Goal: Task Accomplishment & Management: Complete application form

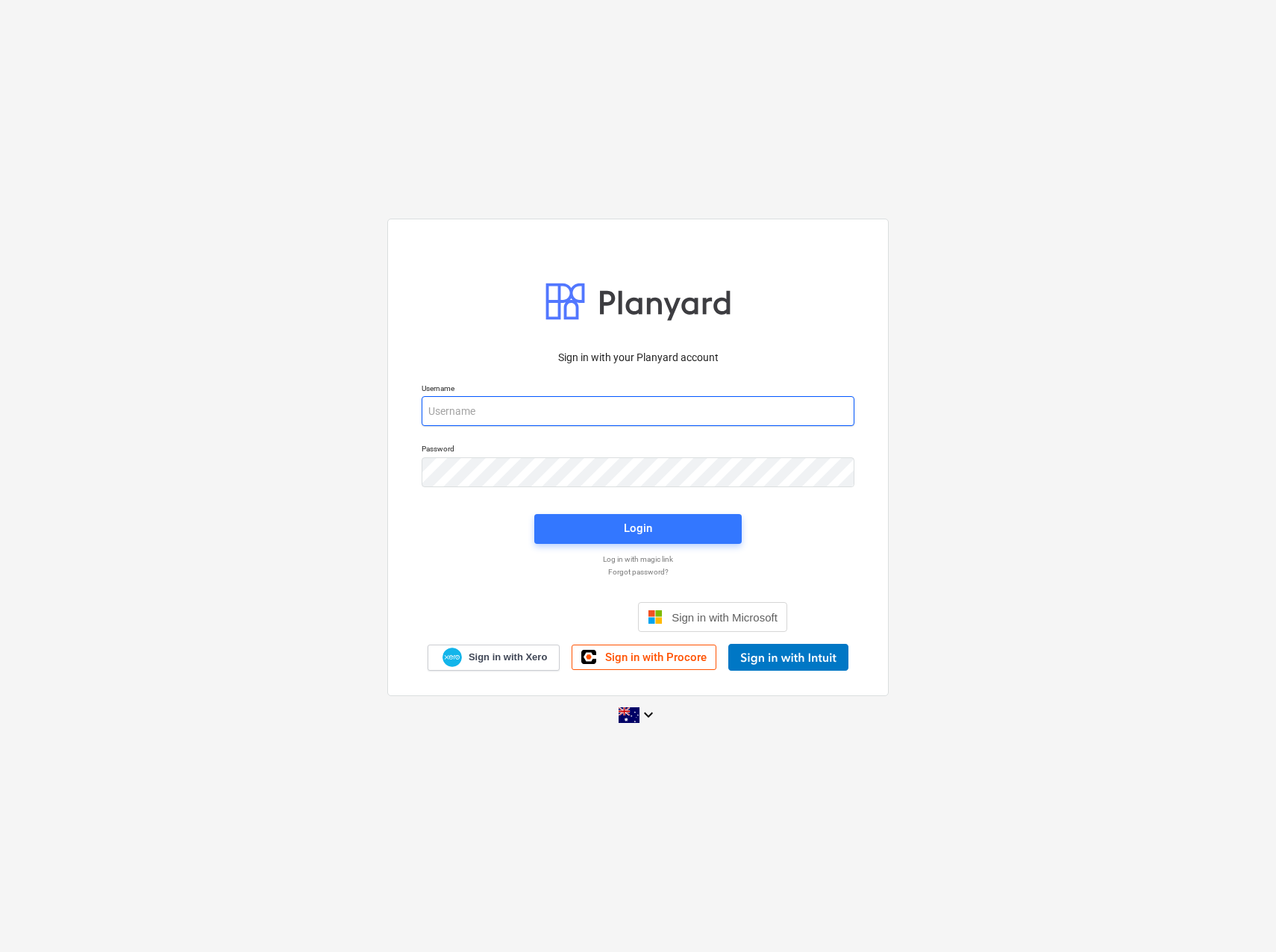
type input "[EMAIL_ADDRESS][PERSON_NAME][DOMAIN_NAME]"
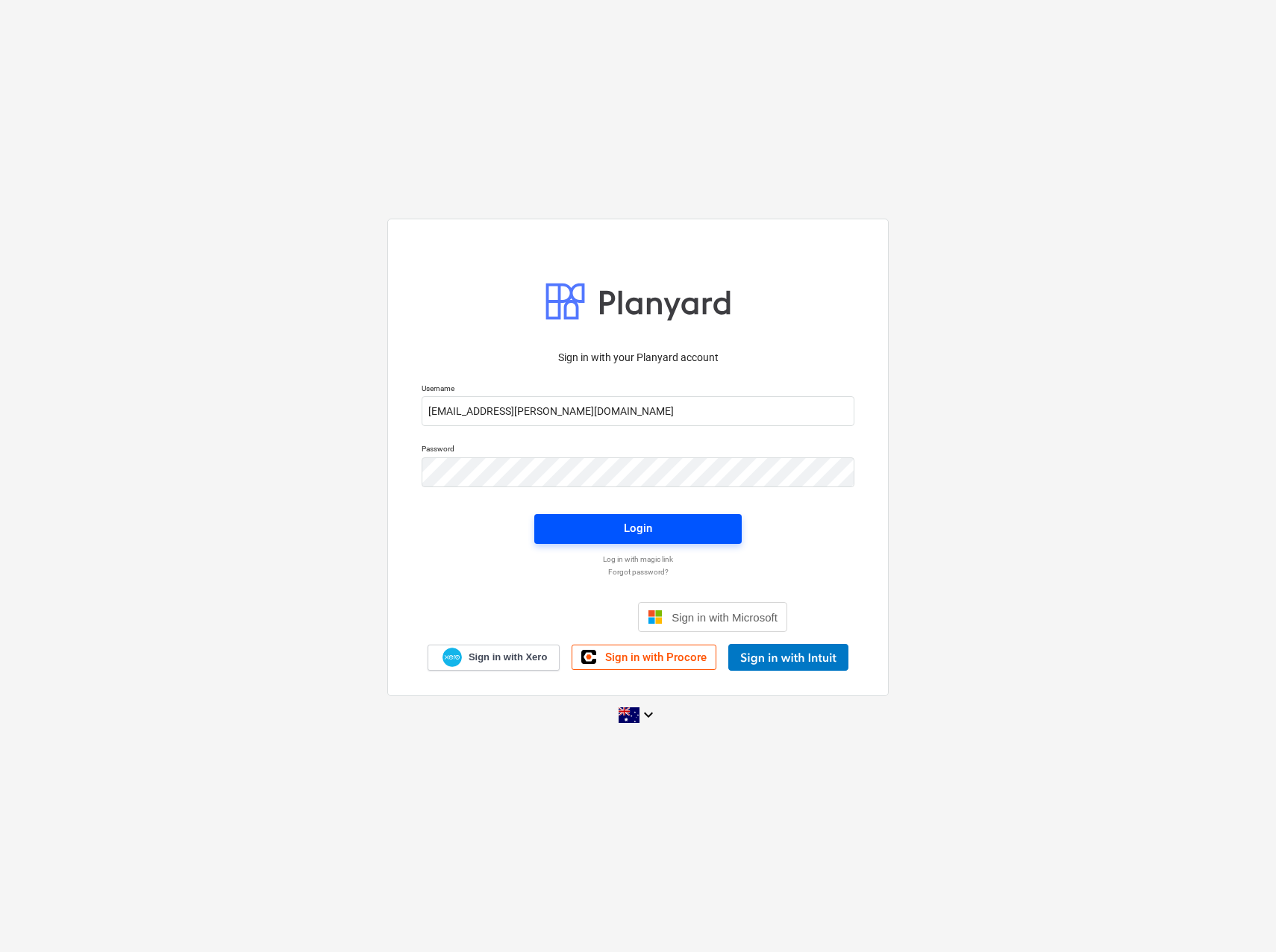
click at [643, 527] on div "Login" at bounding box center [637, 529] width 28 height 20
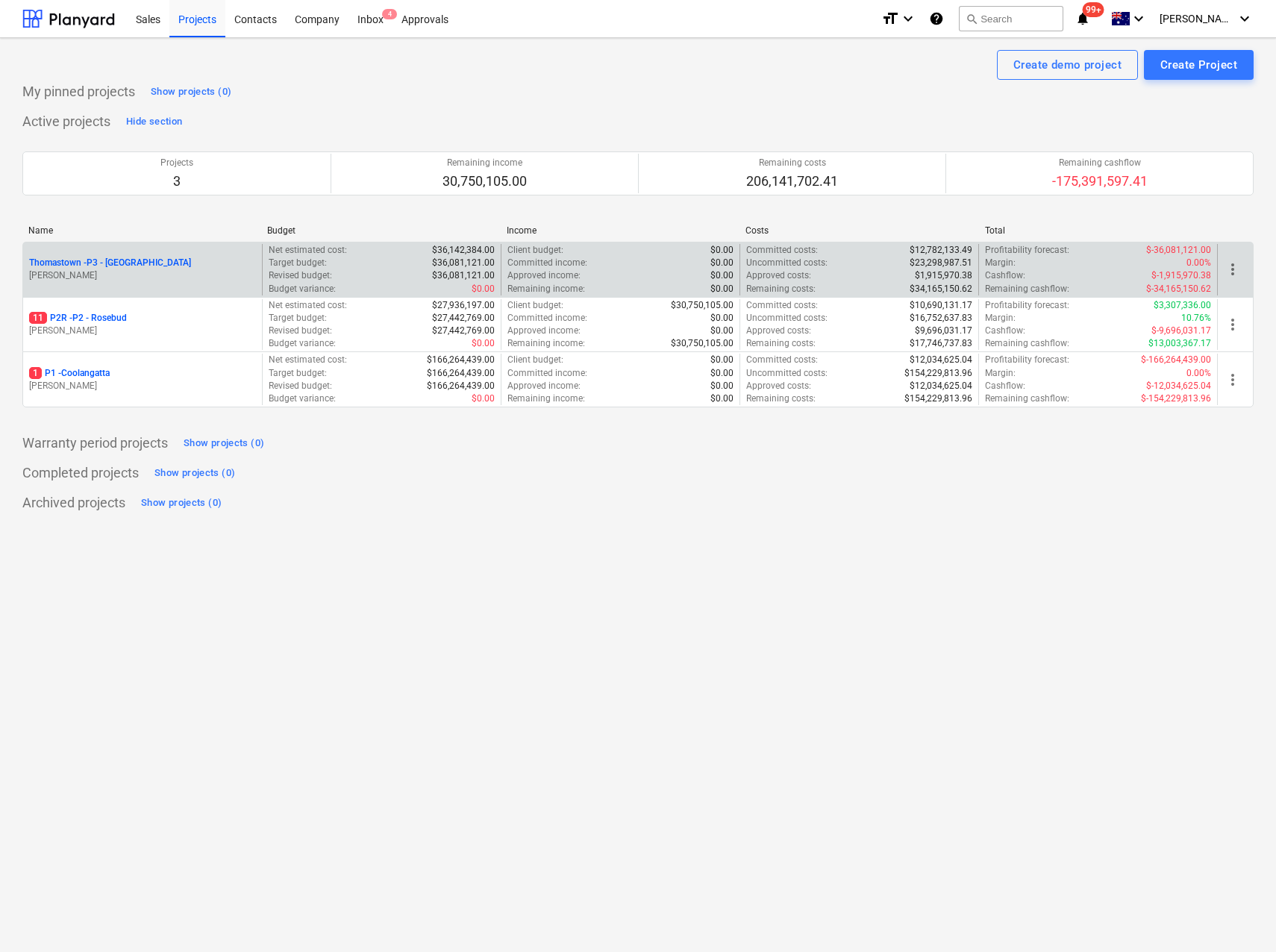
click at [104, 264] on p "Thomastown - P3 - [GEOGRAPHIC_DATA]" at bounding box center [110, 263] width 162 height 13
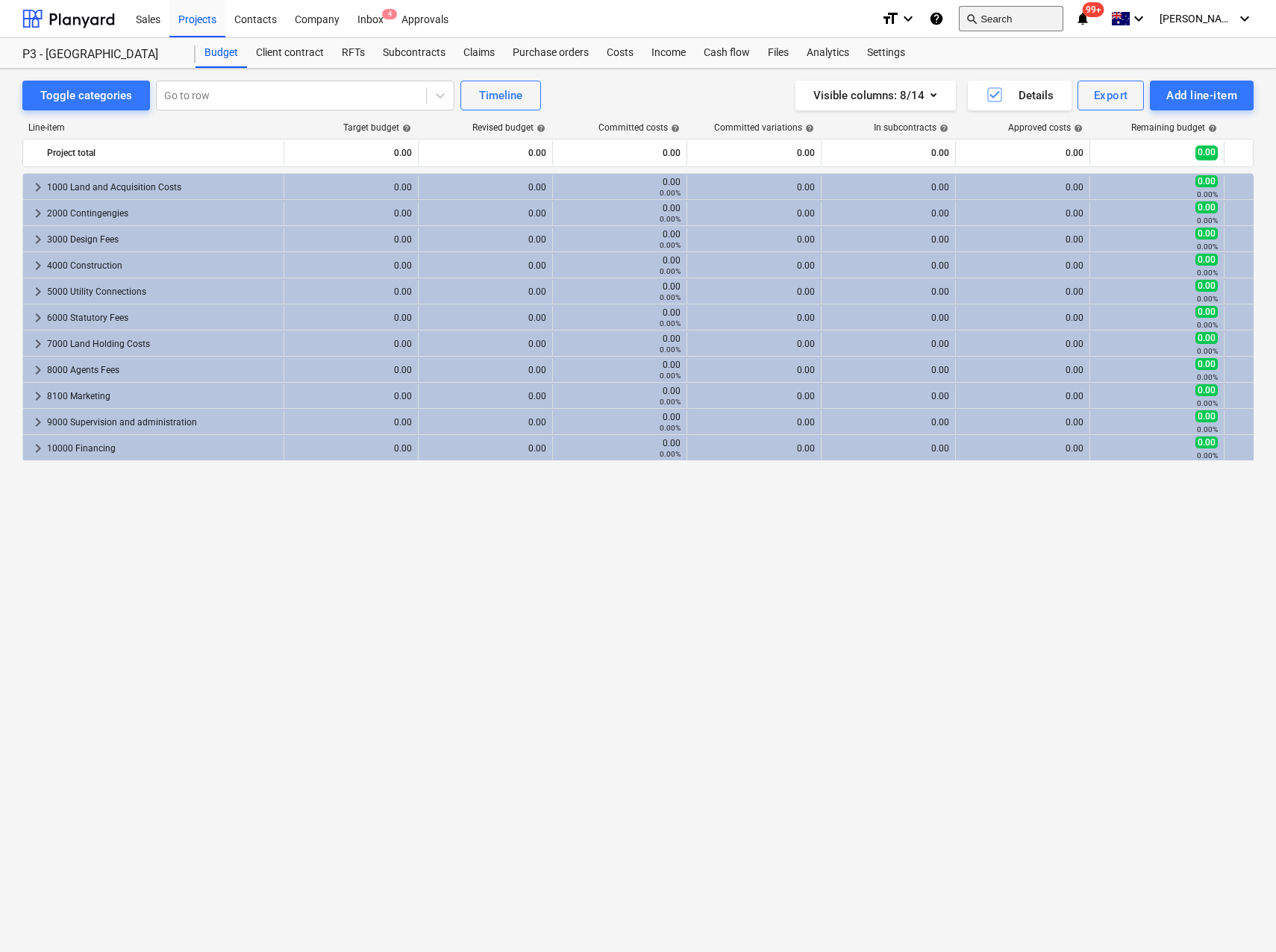
click at [1037, 20] on button "search Search" at bounding box center [1012, 18] width 105 height 25
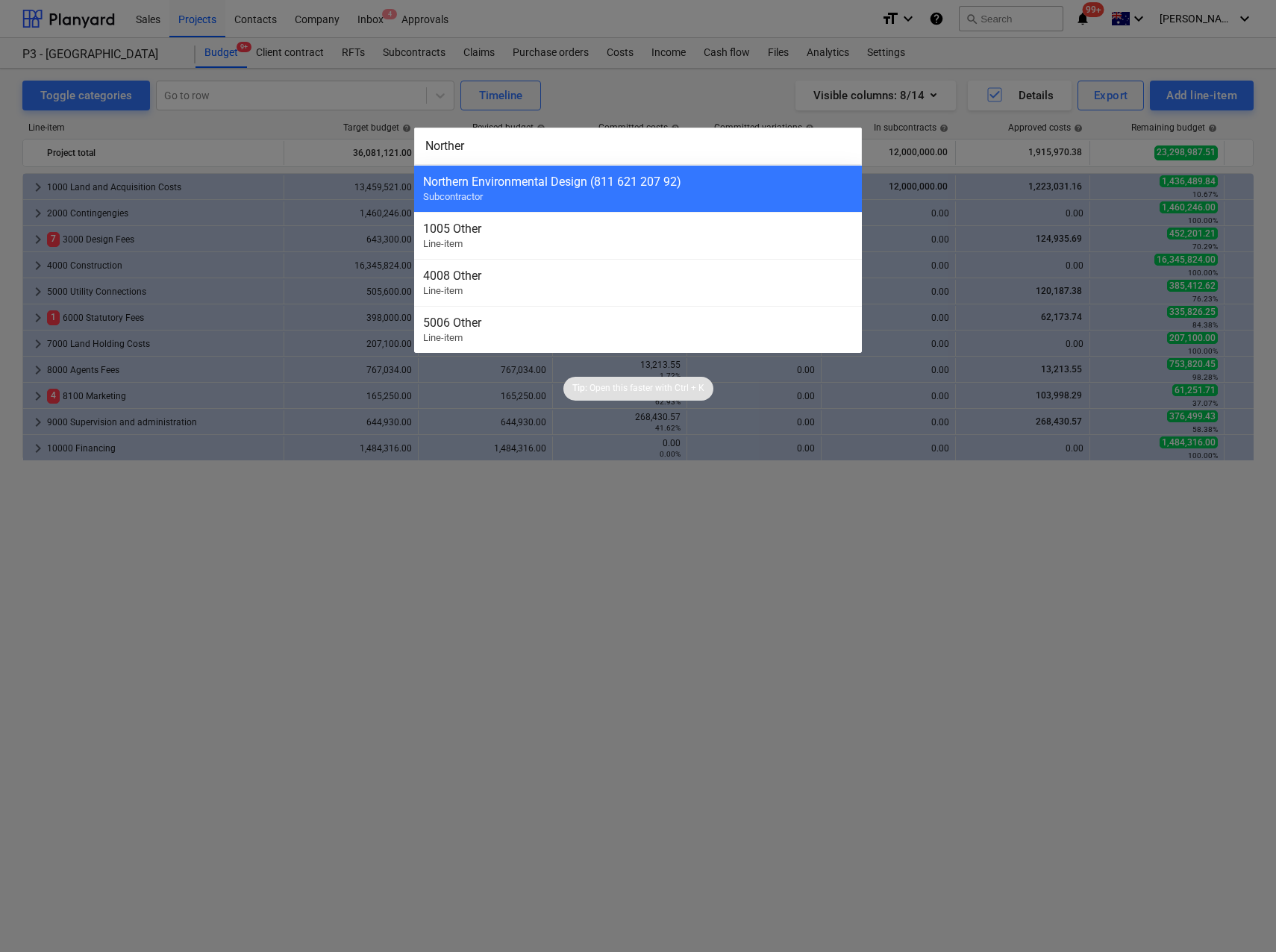
type input "Northern"
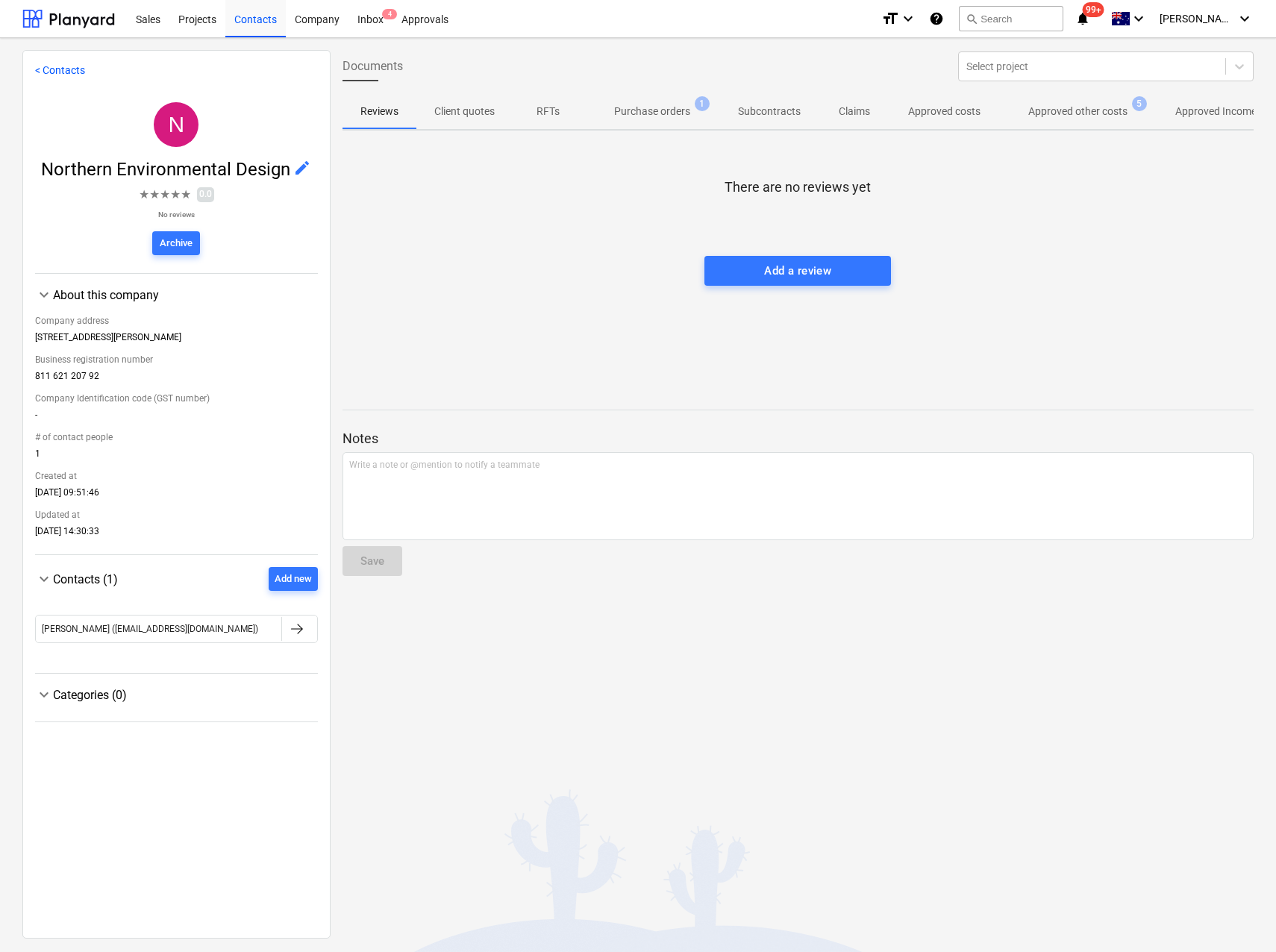
click at [649, 114] on p "Purchase orders" at bounding box center [652, 111] width 76 height 16
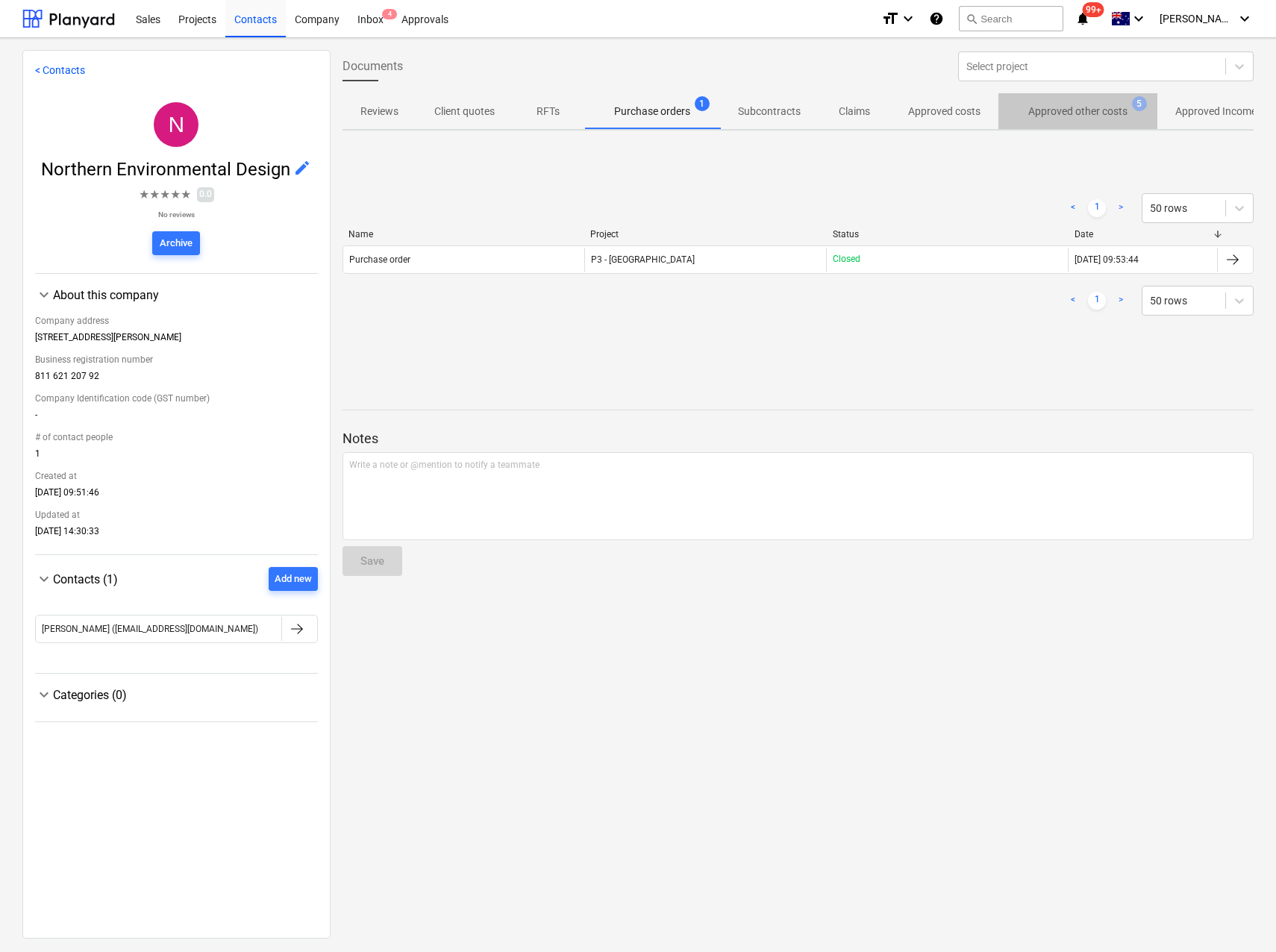
click at [1062, 113] on p "Approved other costs" at bounding box center [1077, 111] width 99 height 16
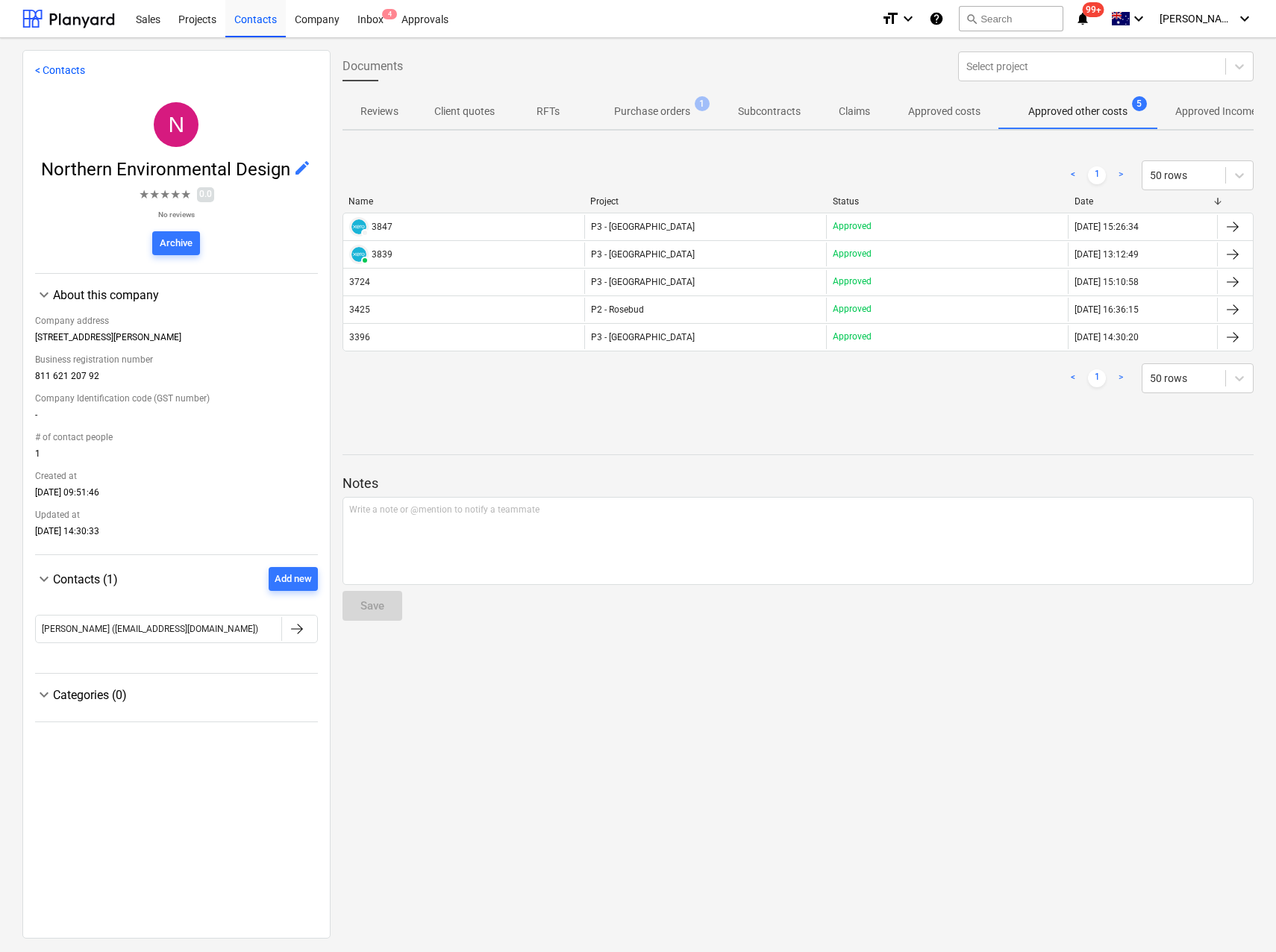
click at [1081, 112] on p "Approved other costs" at bounding box center [1077, 111] width 99 height 16
click at [1068, 112] on p "Approved other costs" at bounding box center [1077, 111] width 99 height 16
click at [200, 25] on div "Projects" at bounding box center [198, 18] width 56 height 38
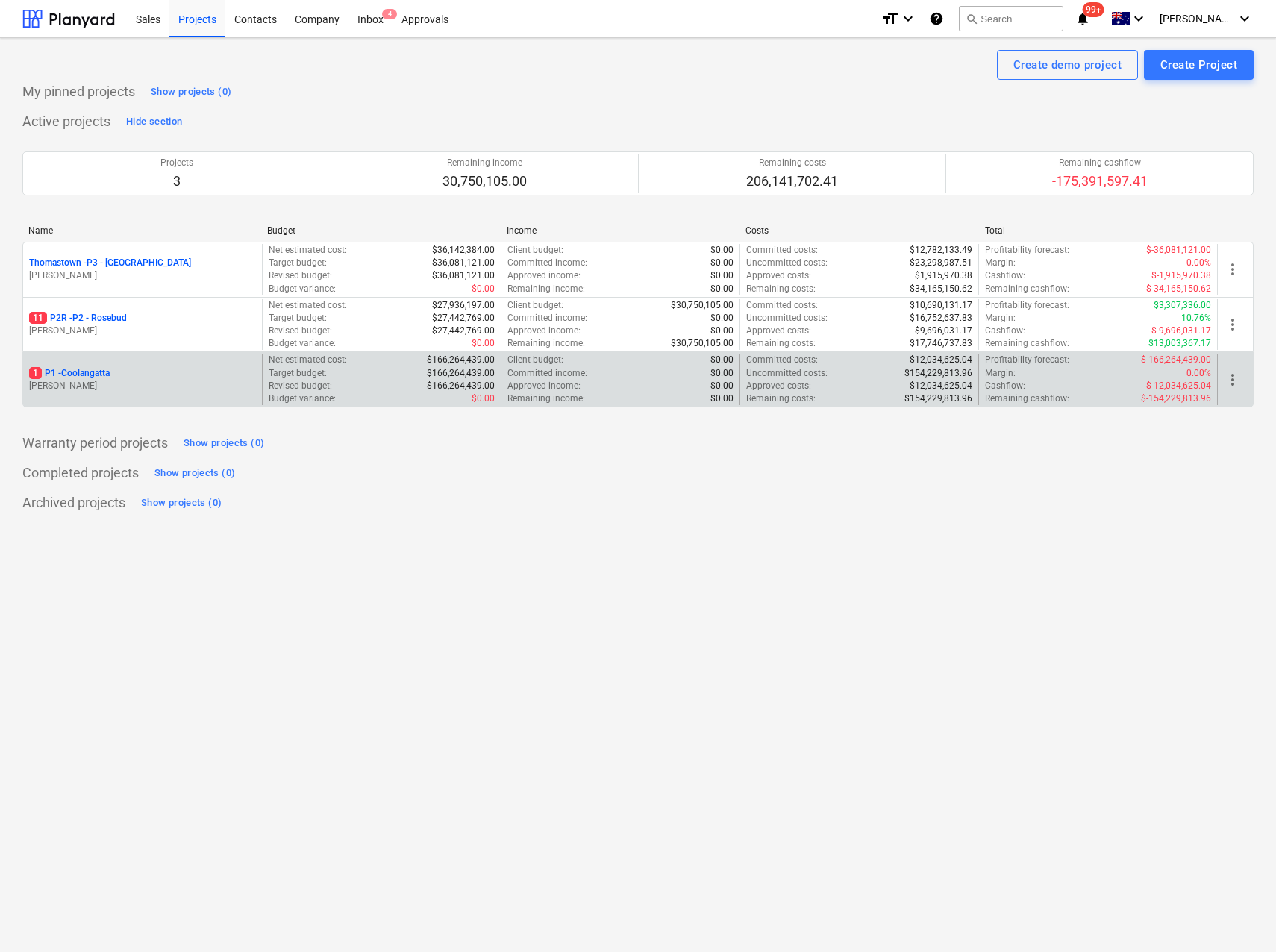
click at [75, 377] on p "1 P1 - [GEOGRAPHIC_DATA]" at bounding box center [69, 373] width 80 height 13
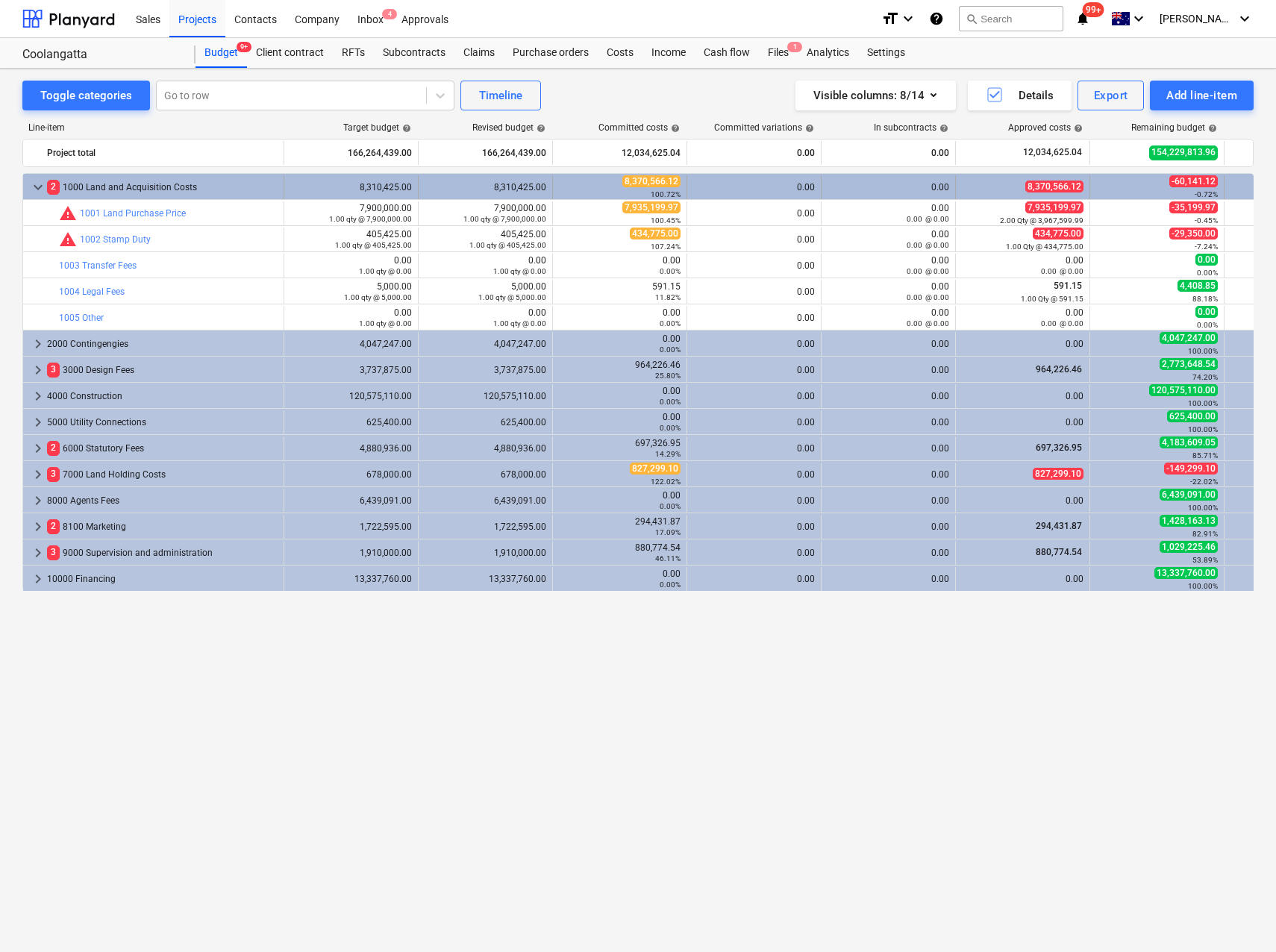
click at [36, 187] on span "keyboard_arrow_down" at bounding box center [38, 187] width 18 height 18
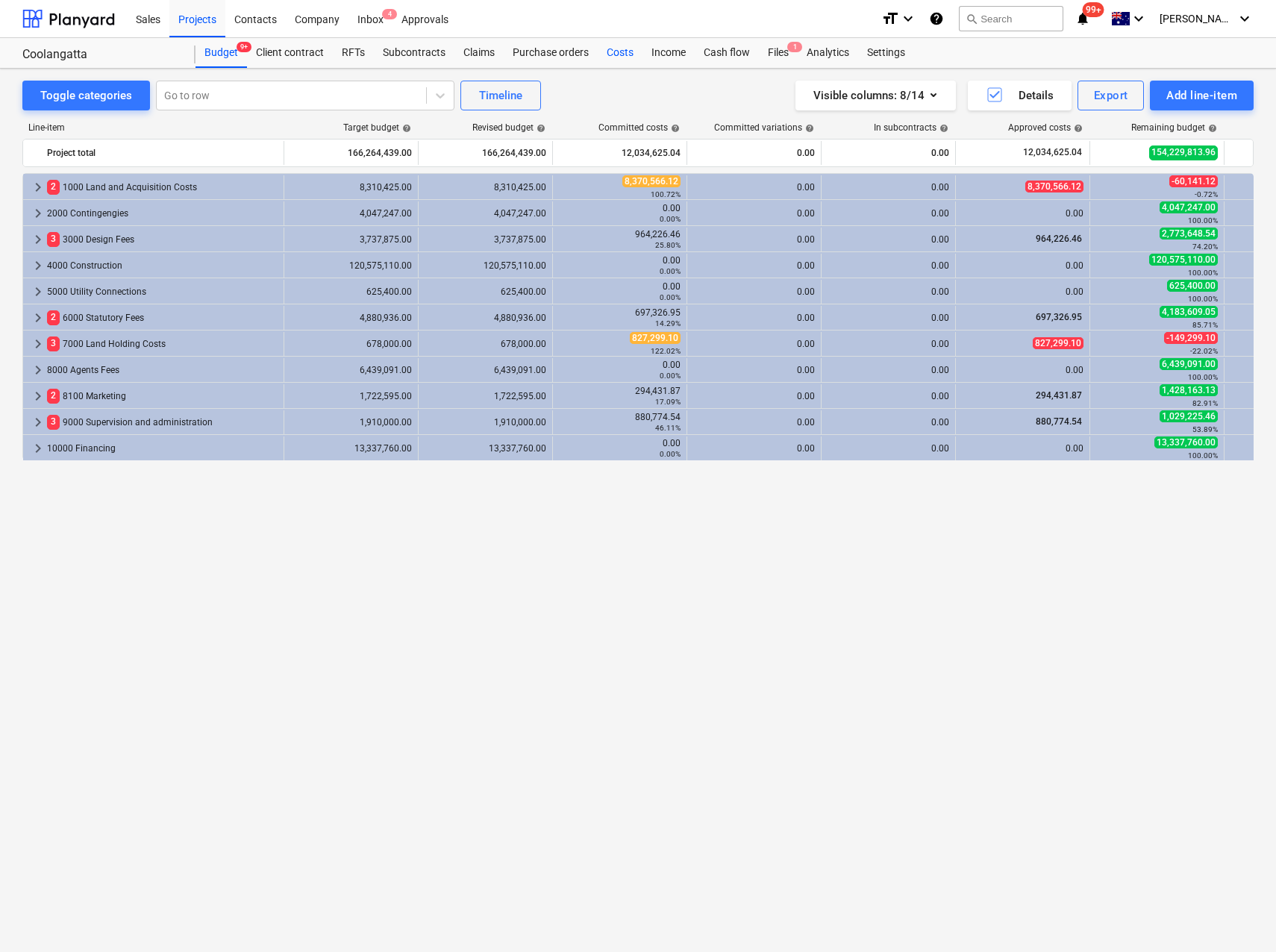
click at [617, 50] on div "Costs" at bounding box center [620, 52] width 45 height 30
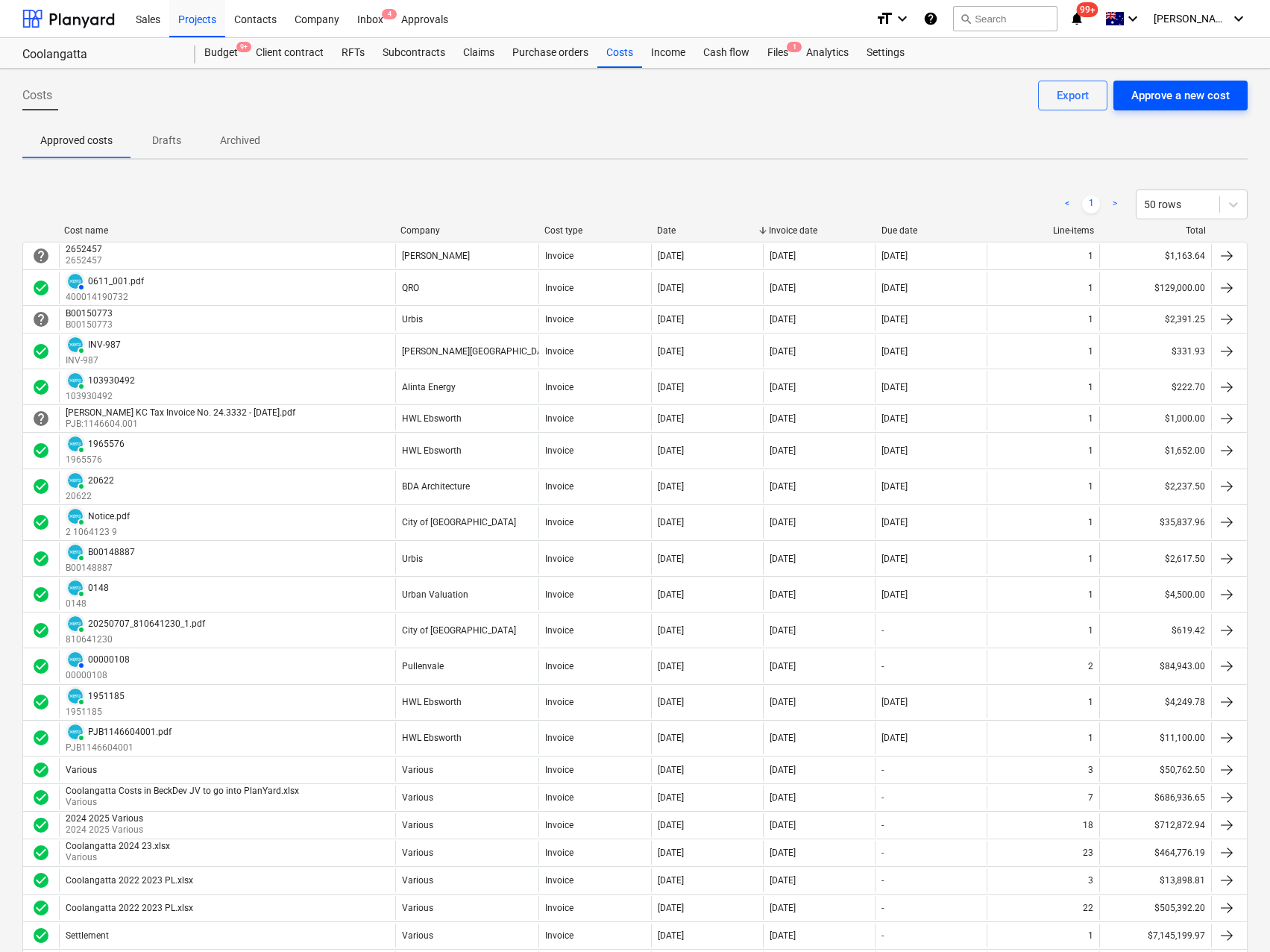
click at [1165, 100] on div "Approve a new cost" at bounding box center [1181, 95] width 98 height 20
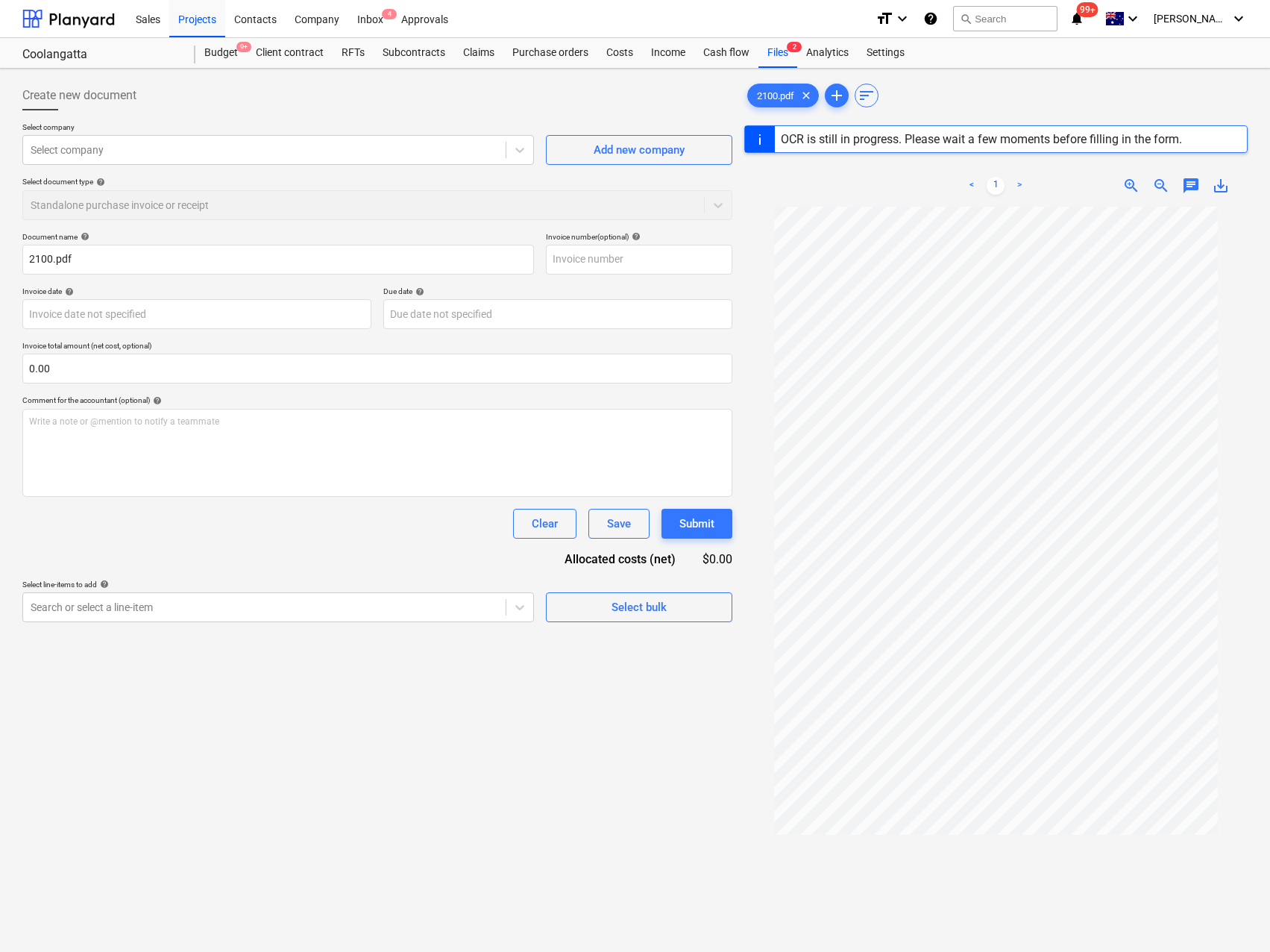
type input "527556"
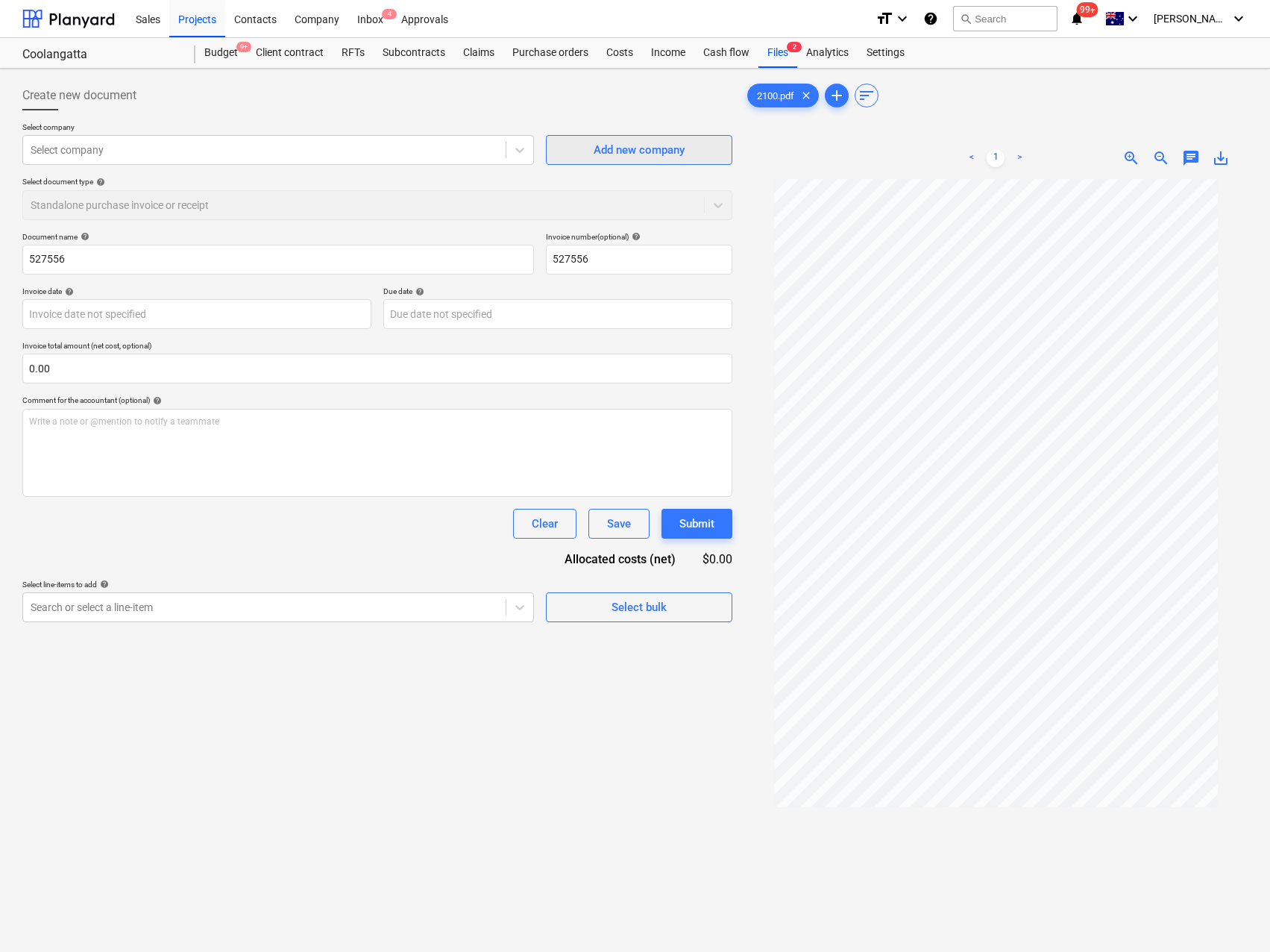
click at [561, 155] on button "Add new company" at bounding box center [639, 149] width 186 height 30
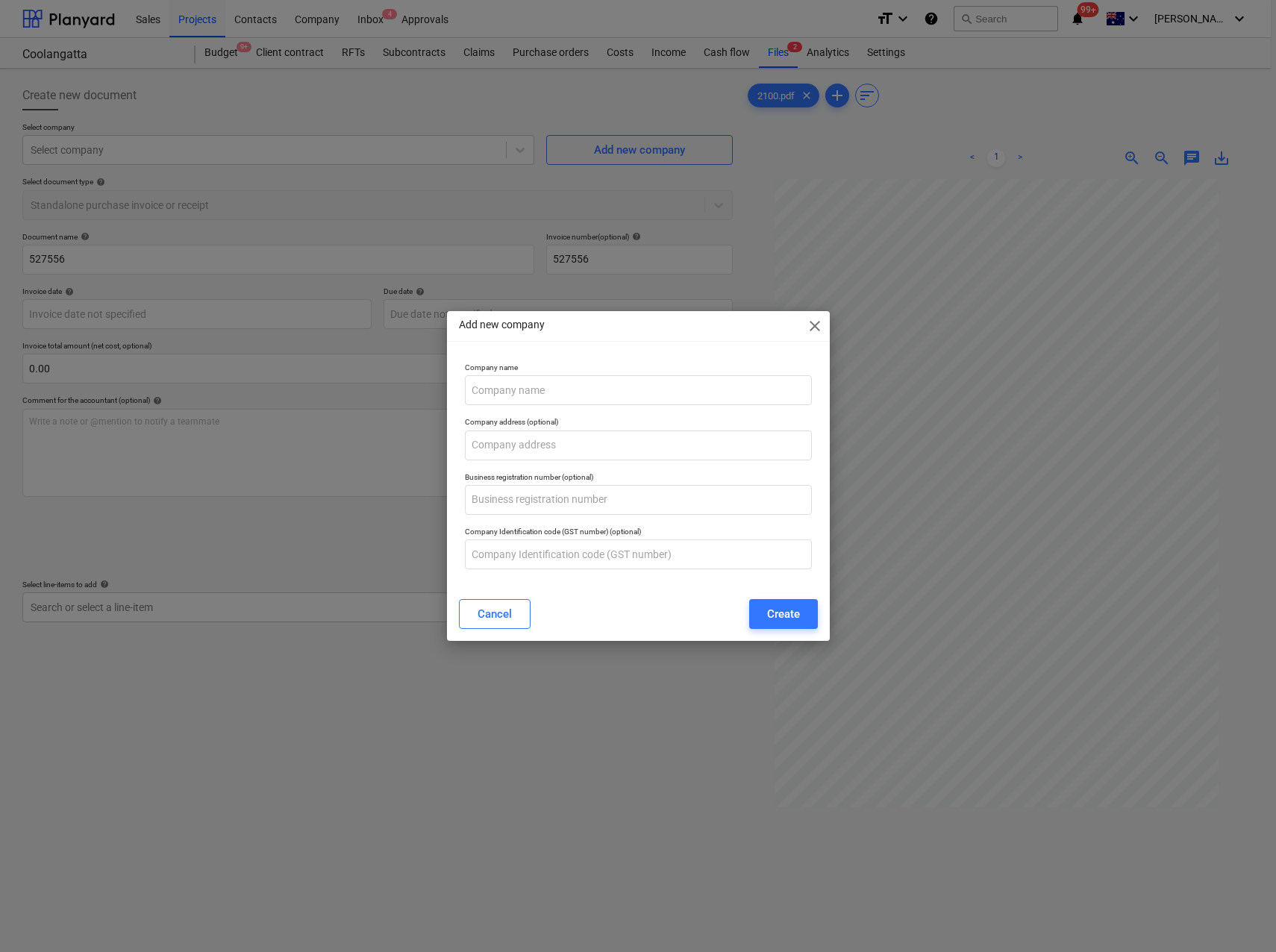
click at [505, 374] on p "Company name" at bounding box center [639, 369] width 347 height 13
click at [503, 386] on input "text" at bounding box center [639, 389] width 347 height 30
type input "[PERSON_NAME] Illustrations"
click at [758, 617] on button "Create" at bounding box center [783, 613] width 69 height 30
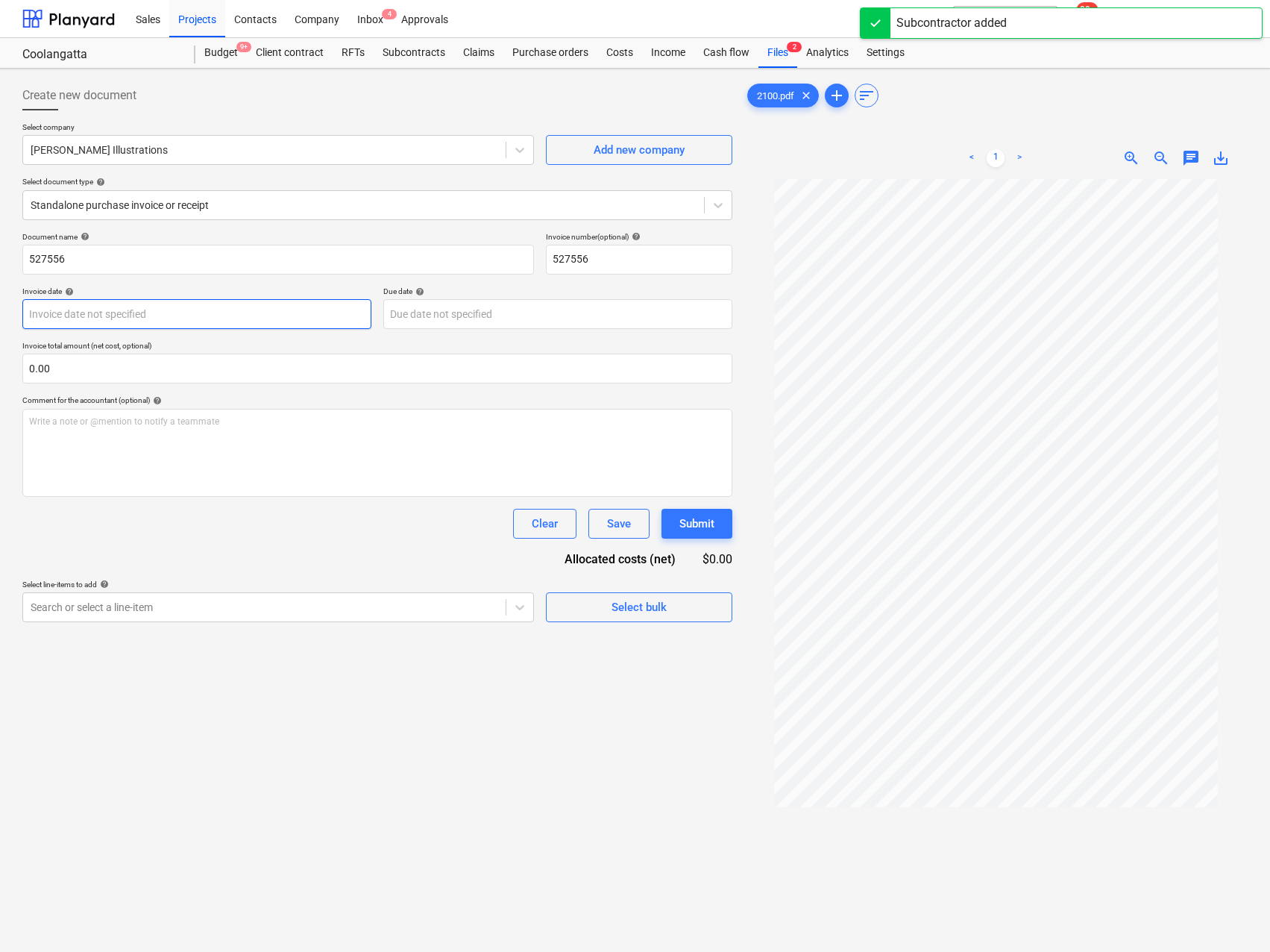
click at [206, 322] on body "Sales Projects Contacts Company Inbox 4 Approvals format_size keyboard_arrow_do…" at bounding box center [635, 476] width 1270 height 952
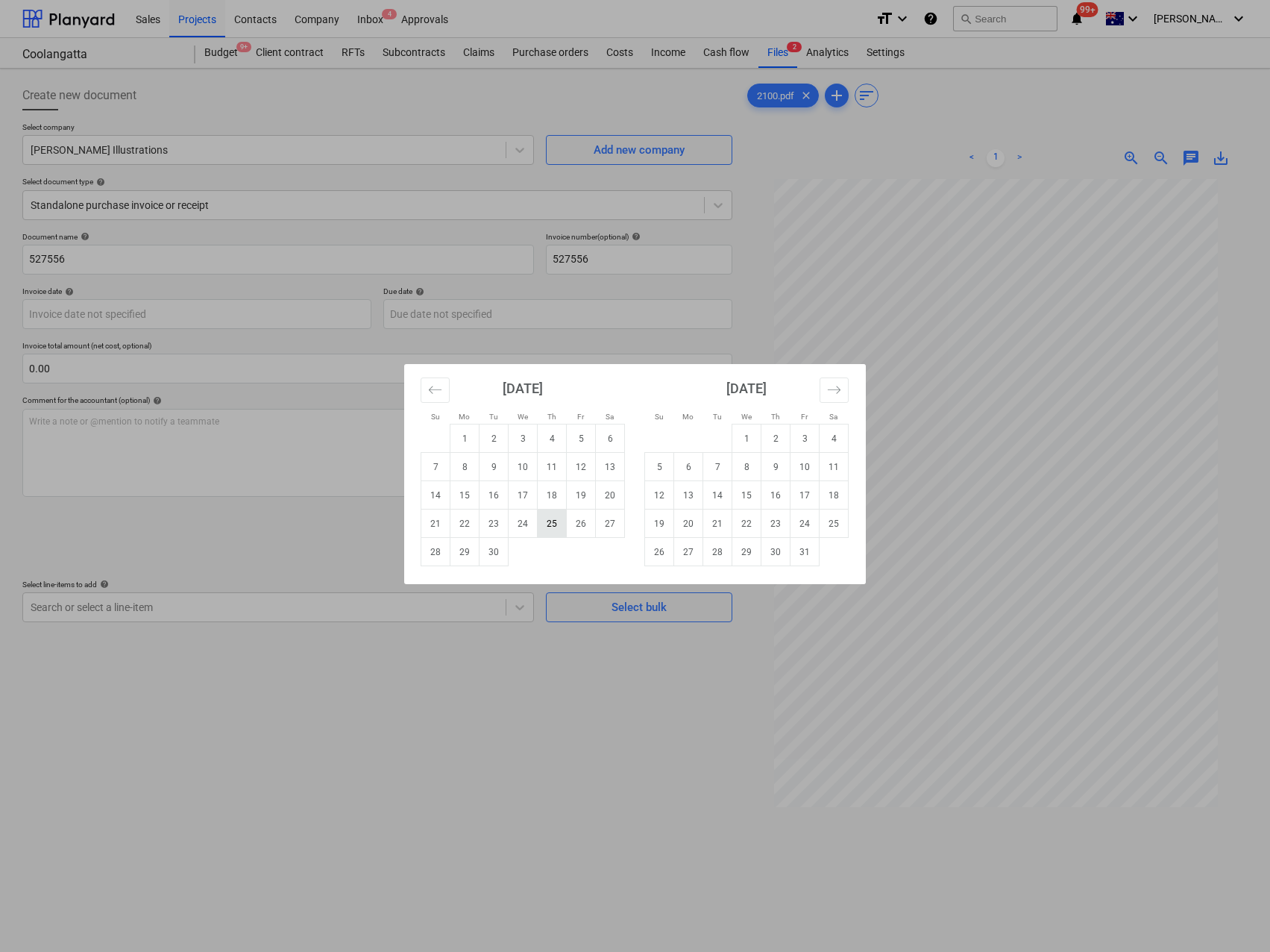
click at [545, 520] on td "25" at bounding box center [552, 523] width 29 height 28
type input "[DATE]"
click at [465, 311] on body "Sales Projects Contacts Company Inbox 4 Approvals format_size keyboard_arrow_do…" at bounding box center [635, 476] width 1270 height 952
click at [744, 469] on td "8" at bounding box center [747, 467] width 29 height 28
type input "[DATE]"
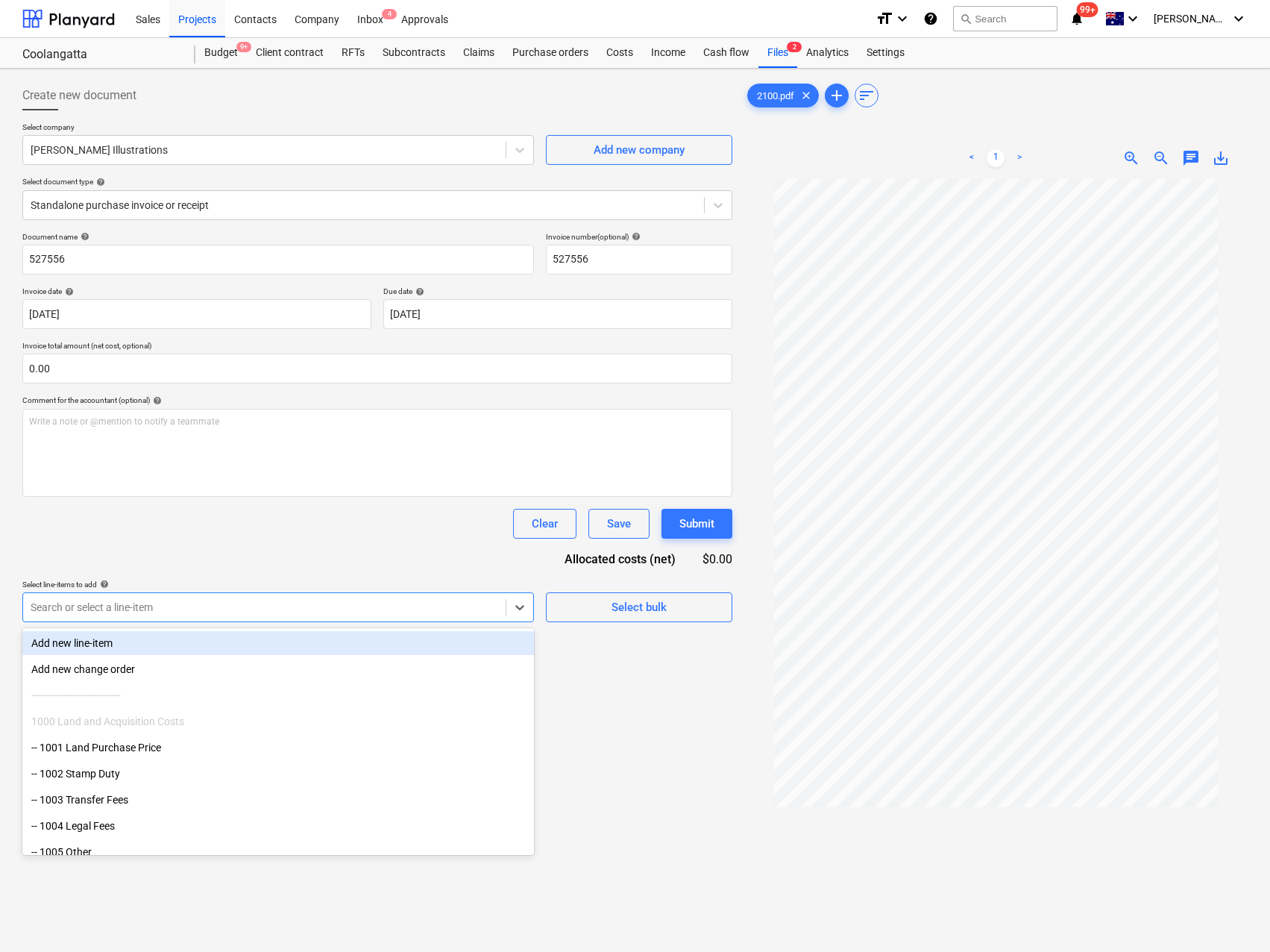
click at [164, 605] on div at bounding box center [264, 607] width 468 height 15
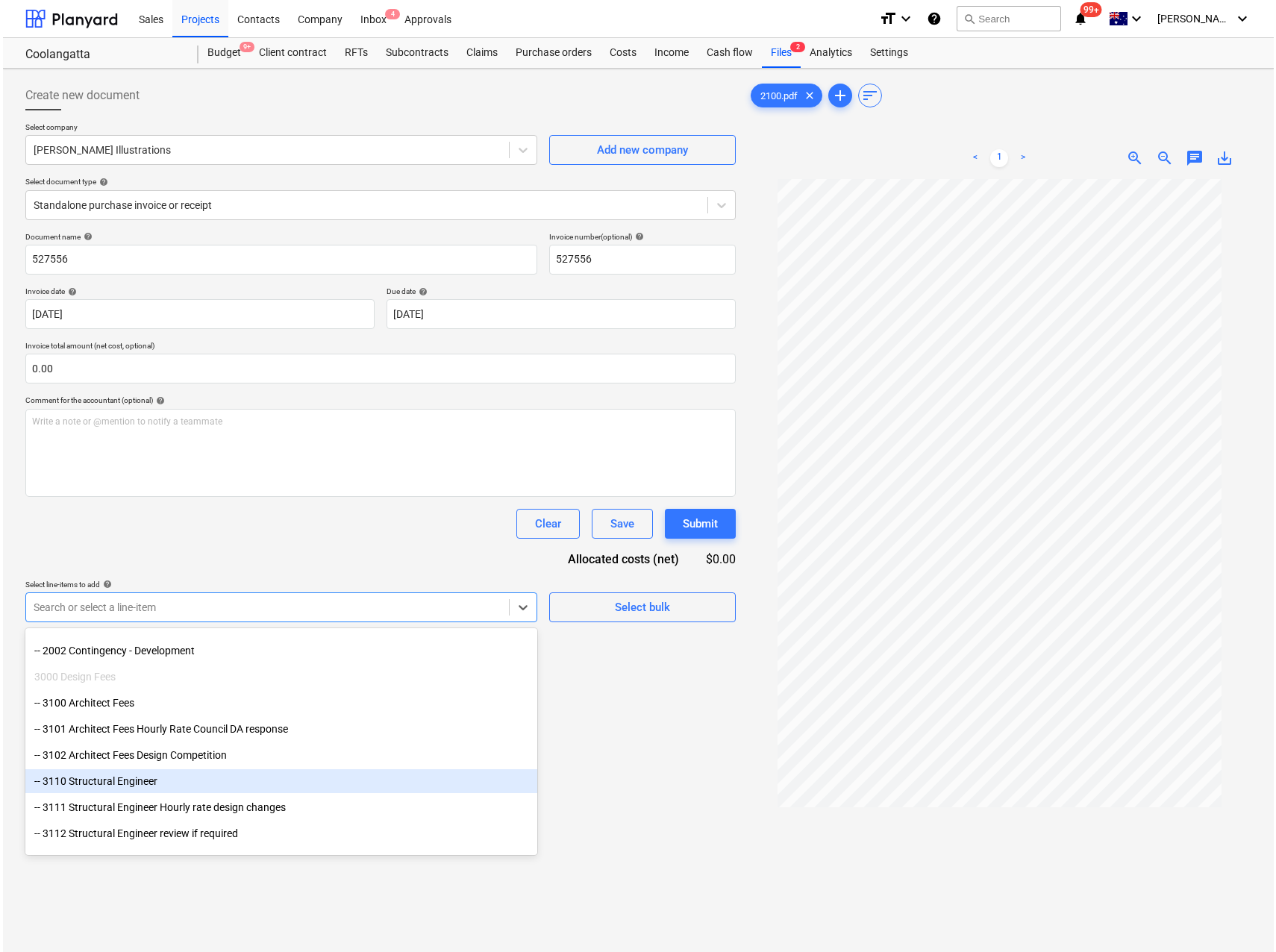
scroll to position [342, 0]
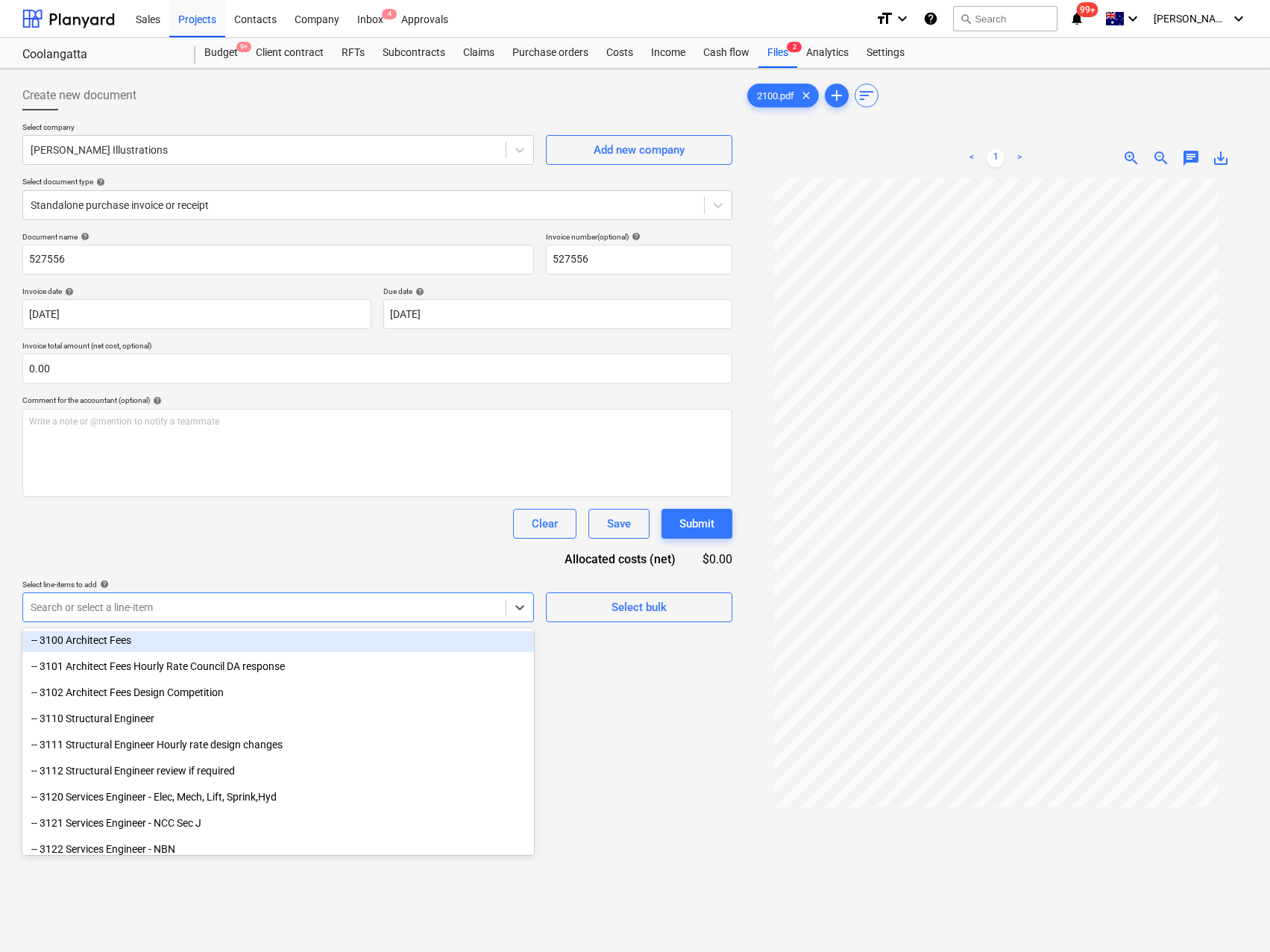
click at [155, 638] on div "-- 3100 Architect Fees" at bounding box center [279, 640] width 512 height 24
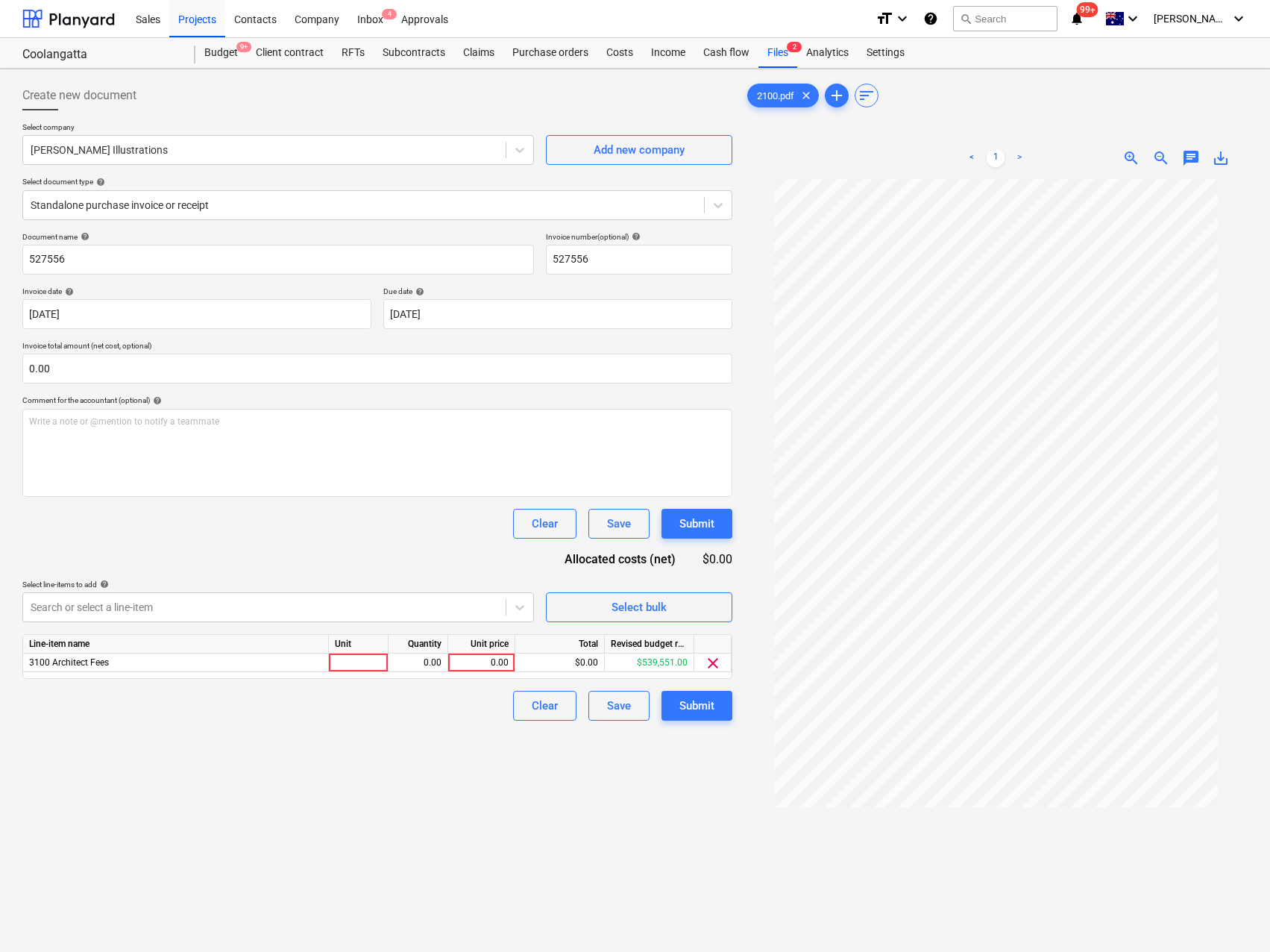
click at [348, 530] on div "Clear Save Submit" at bounding box center [378, 523] width 710 height 30
click at [352, 671] on div at bounding box center [358, 663] width 60 height 19
type input "Qty"
type input "3600"
click at [417, 666] on div "3,600.00" at bounding box center [418, 663] width 47 height 19
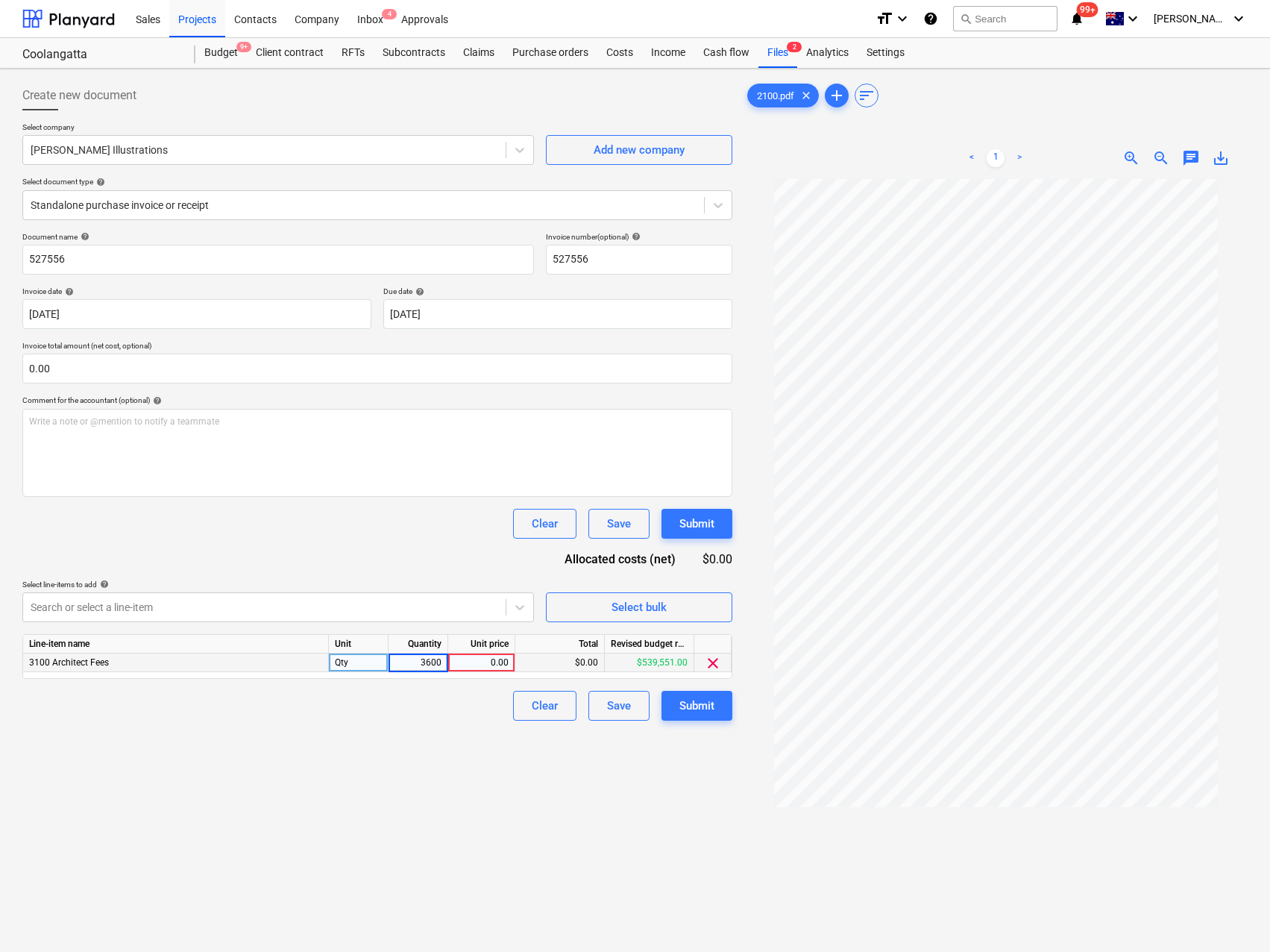
type input "1"
click at [480, 668] on div "0.00" at bounding box center [482, 663] width 55 height 19
type input "3600"
click at [470, 737] on div "Create new document Select company [PERSON_NAME] Illustrations Add new company …" at bounding box center [377, 584] width 722 height 1020
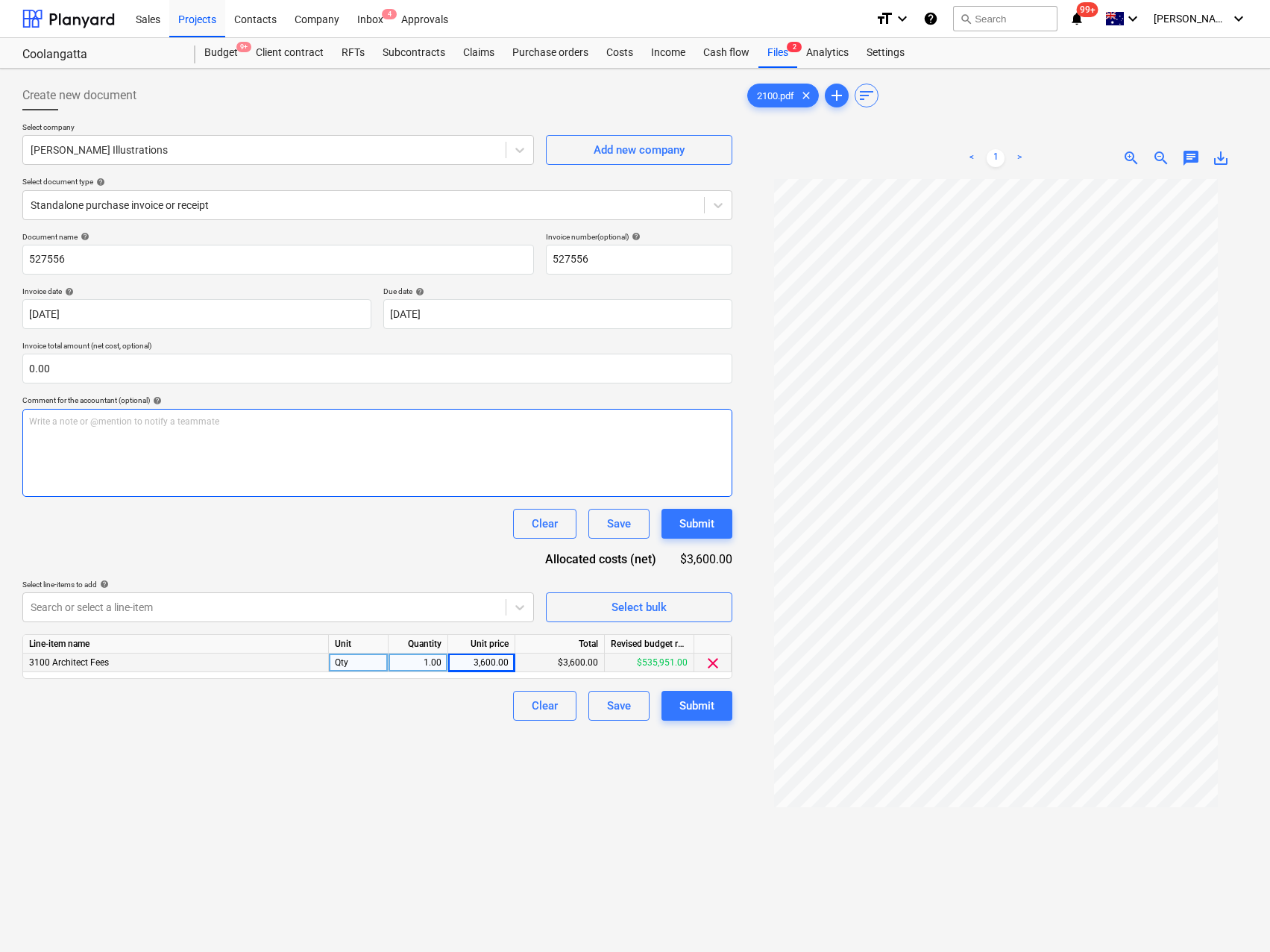
click at [71, 420] on p "Write a note or @mention to notify a teammate [PERSON_NAME]" at bounding box center [377, 422] width 697 height 13
click at [312, 780] on div "Create new document Select company [PERSON_NAME] Illustrations Add new company …" at bounding box center [377, 584] width 722 height 1020
click at [709, 704] on div "Submit" at bounding box center [697, 706] width 35 height 20
